Goal: Navigation & Orientation: Find specific page/section

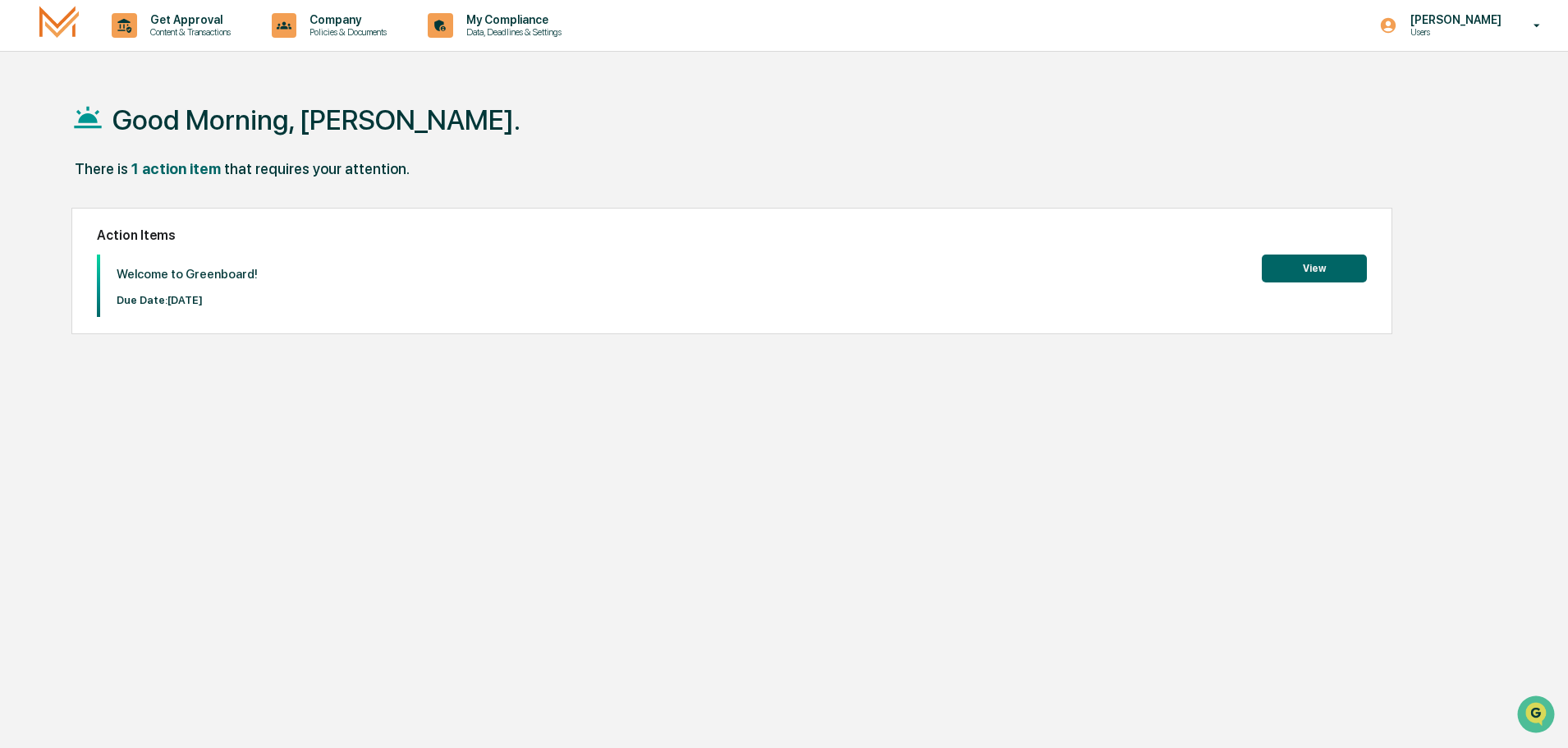
click at [1437, 239] on div "Good Morning, [PERSON_NAME]. There is 1 action item that requires your attentio…" at bounding box center [777, 452] width 1461 height 748
drag, startPoint x: 641, startPoint y: 1, endPoint x: 1201, endPoint y: 572, distance: 799.8
click at [1204, 572] on div "Good Morning, [PERSON_NAME]. There is 1 action item that requires your attentio…" at bounding box center [777, 452] width 1461 height 748
click at [179, 27] on p "Content & Transactions" at bounding box center [188, 32] width 101 height 12
click at [169, 113] on li "Compliance Review" at bounding box center [206, 114] width 214 height 31
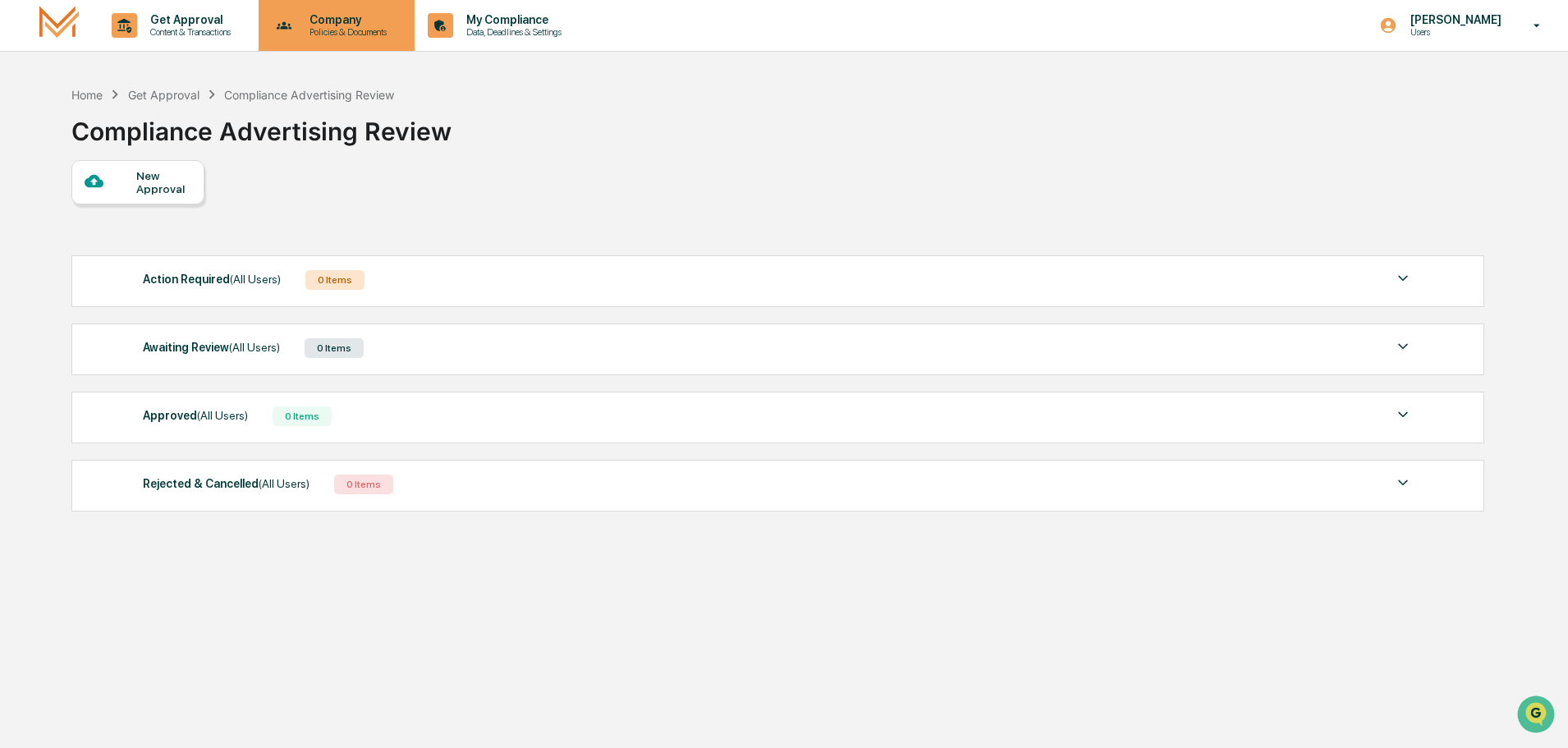
click at [330, 14] on p "Company" at bounding box center [345, 20] width 99 height 14
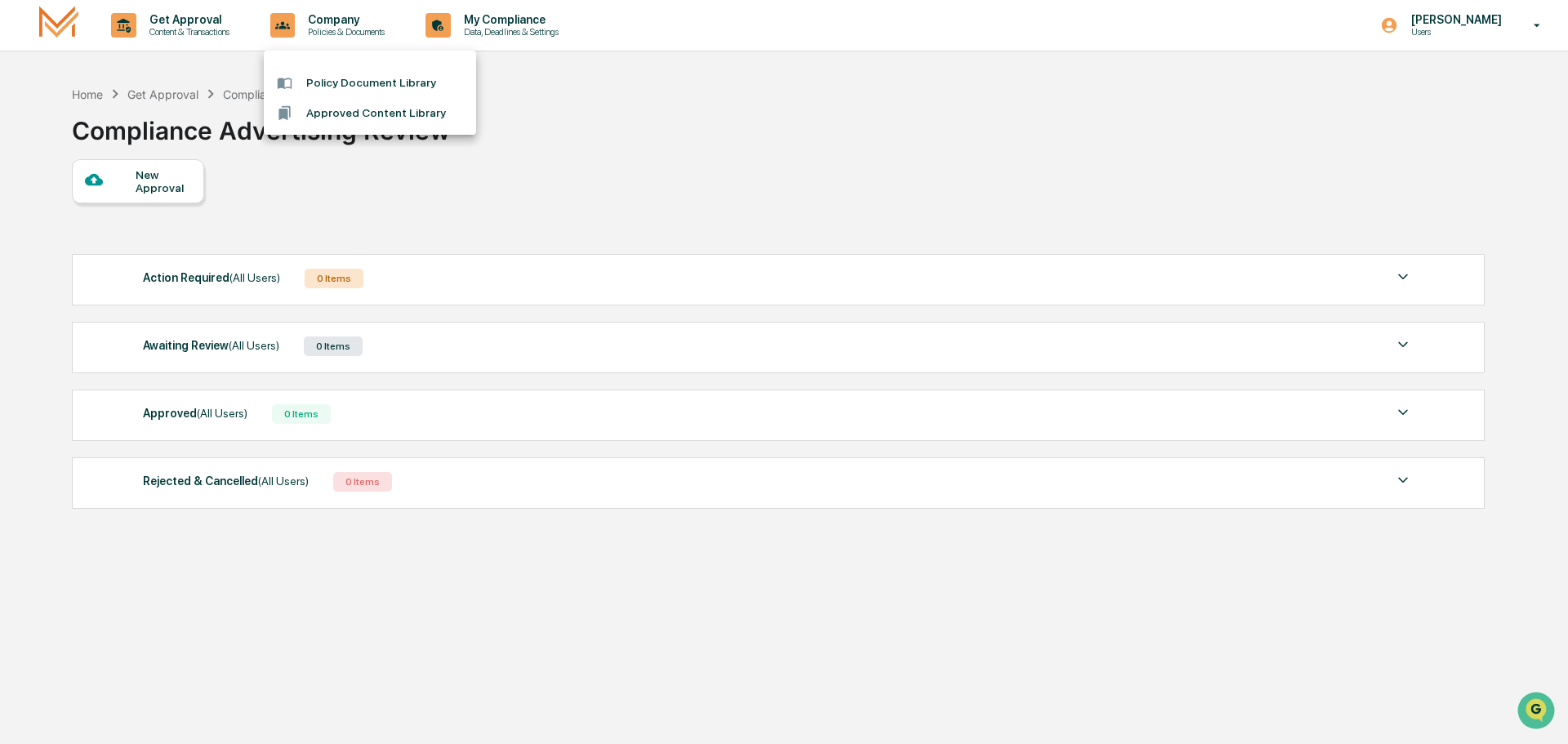
click at [379, 80] on li "Policy Document Library" at bounding box center [370, 83] width 213 height 31
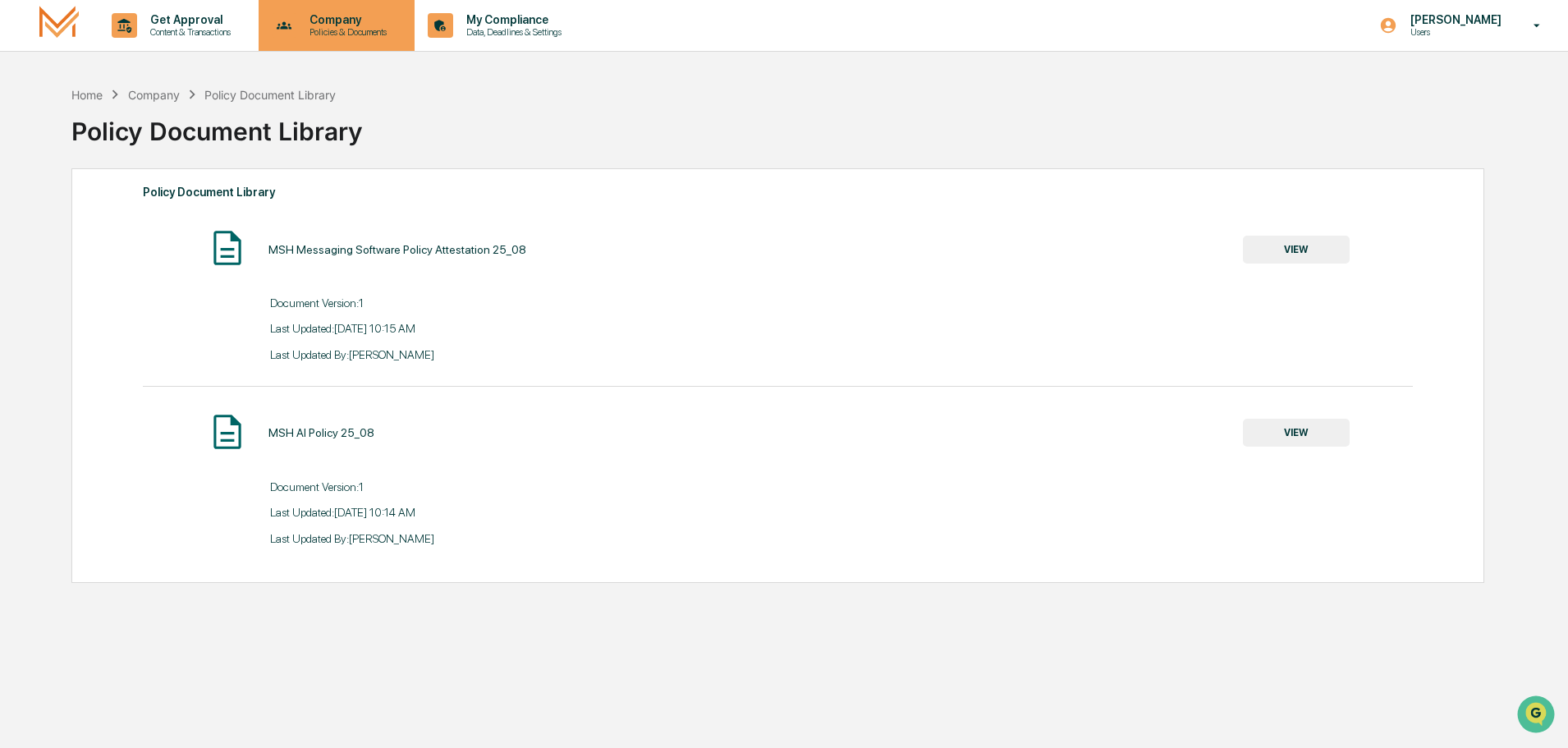
click at [342, 31] on p "Policies & Documents" at bounding box center [345, 32] width 99 height 12
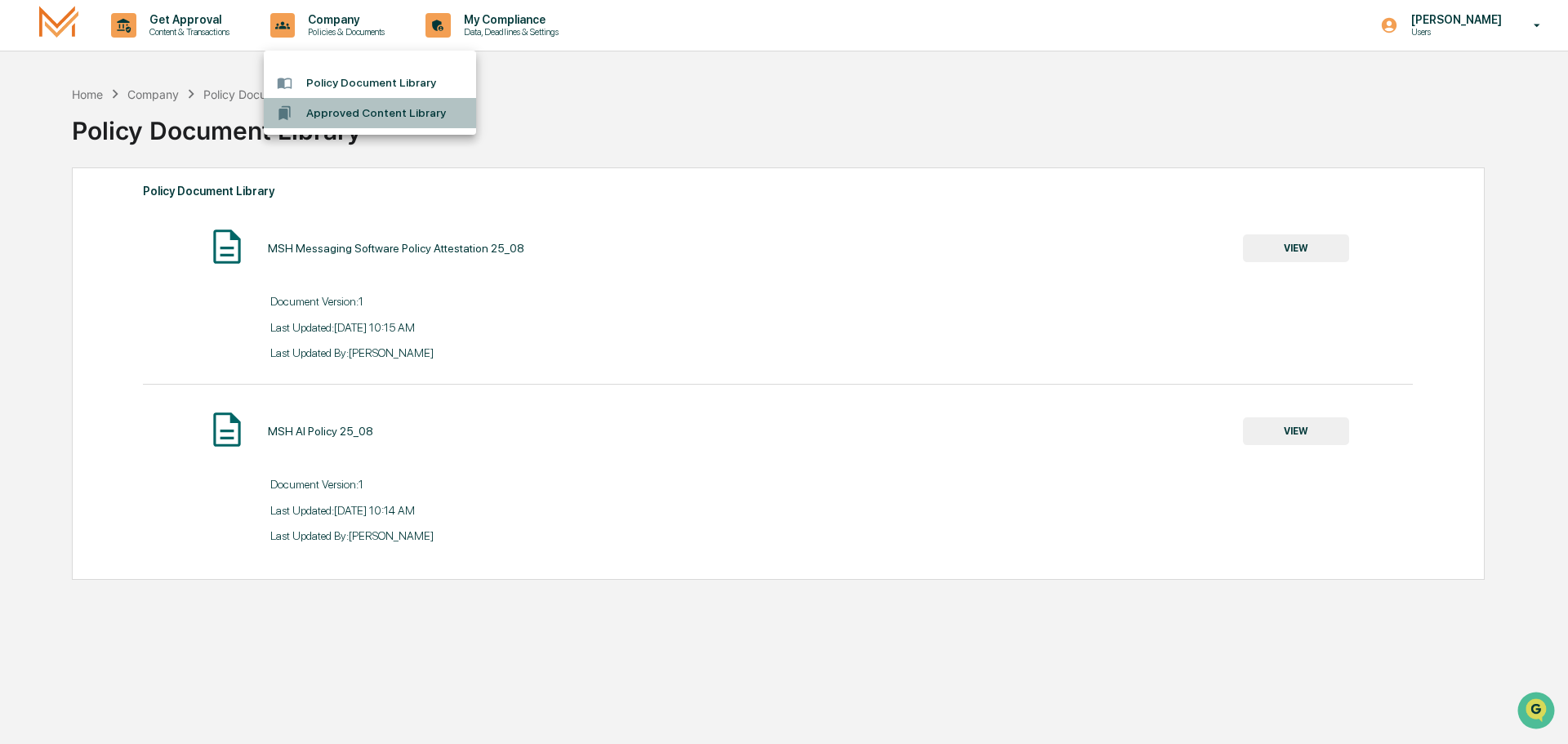
click at [360, 113] on li "Approved Content Library" at bounding box center [370, 113] width 213 height 31
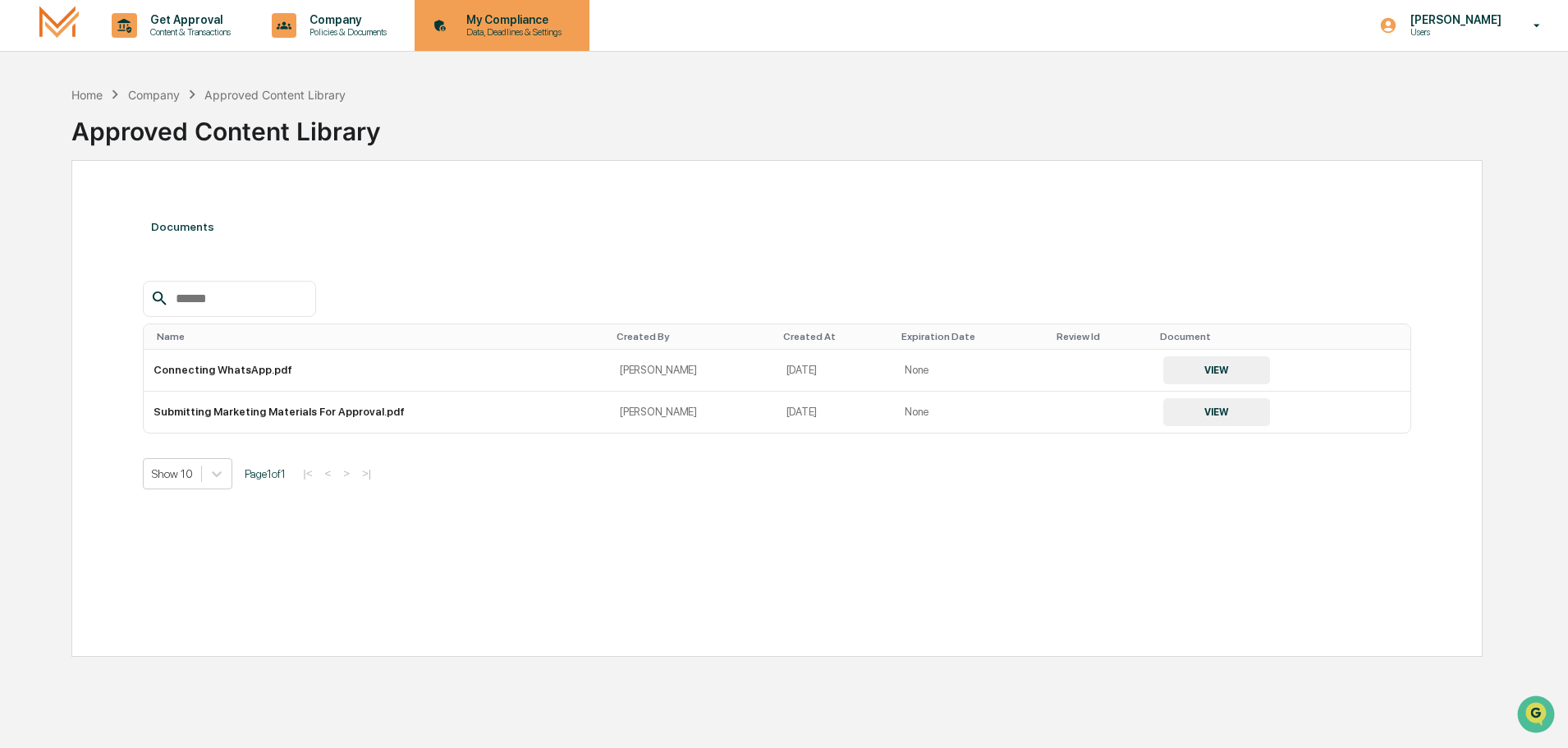
click at [499, 27] on p "Data, Deadlines & Settings" at bounding box center [511, 32] width 117 height 12
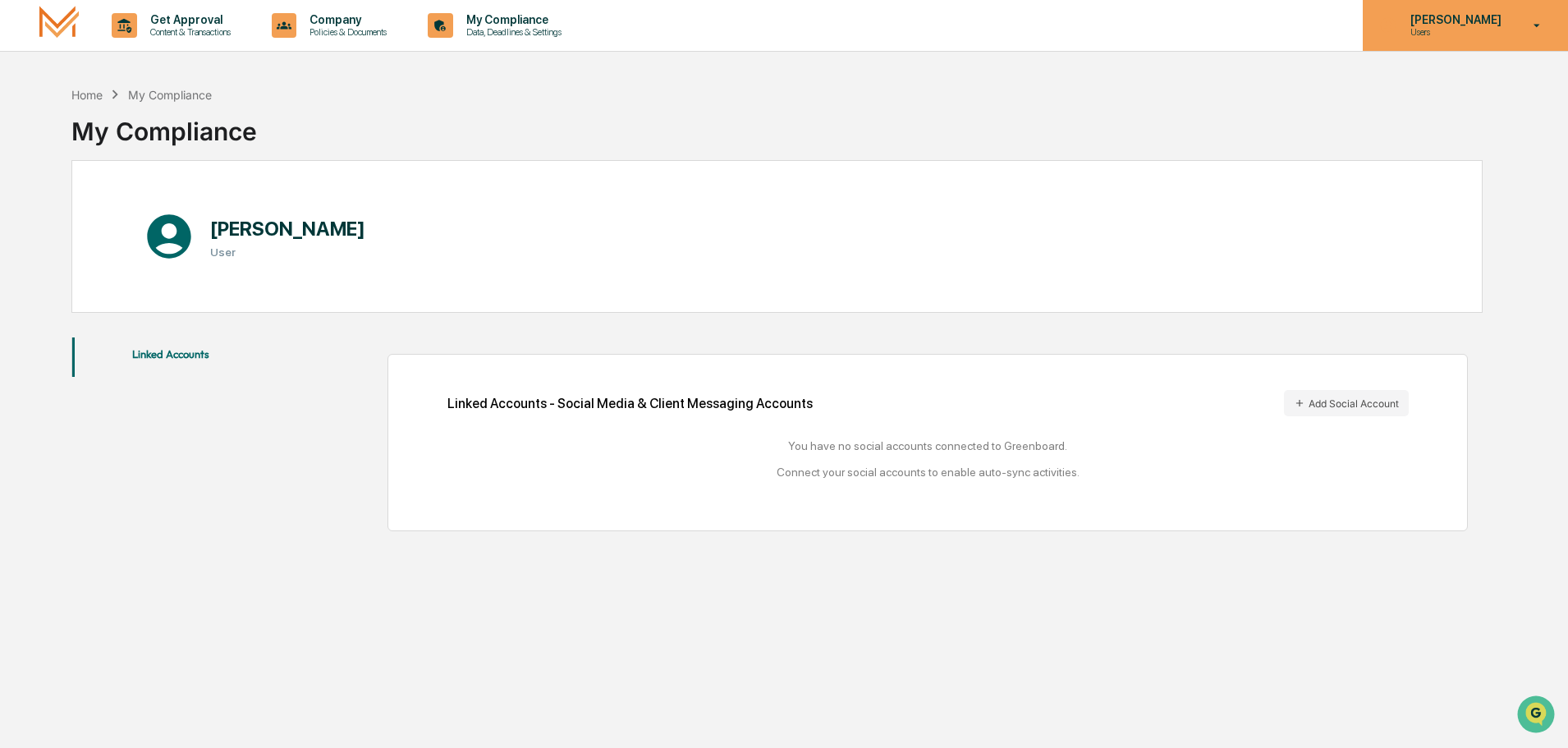
click at [1470, 38] on div "[PERSON_NAME] Users" at bounding box center [1466, 25] width 206 height 51
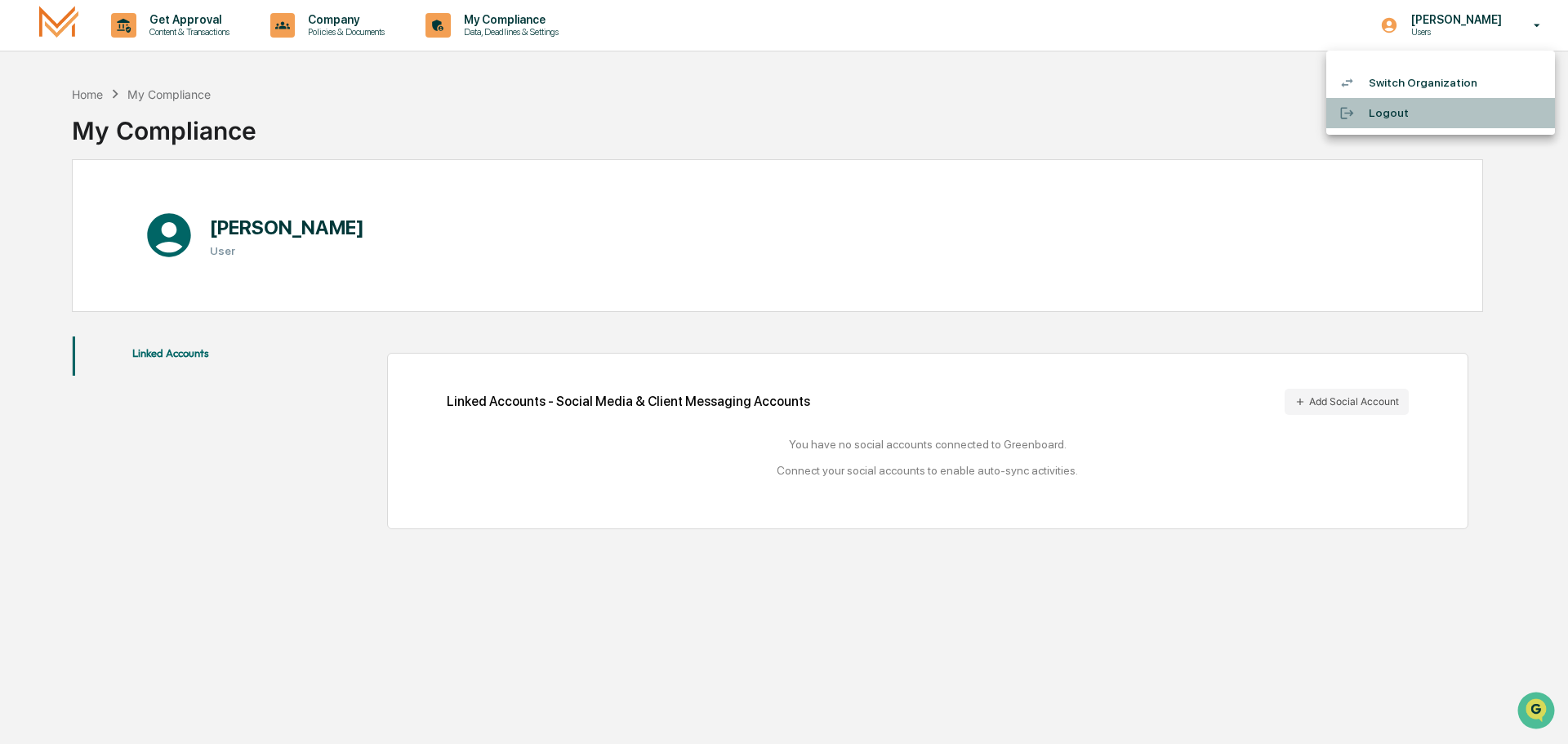
click at [1382, 113] on li "Logout" at bounding box center [1440, 113] width 229 height 31
